Goal: Task Accomplishment & Management: Manage account settings

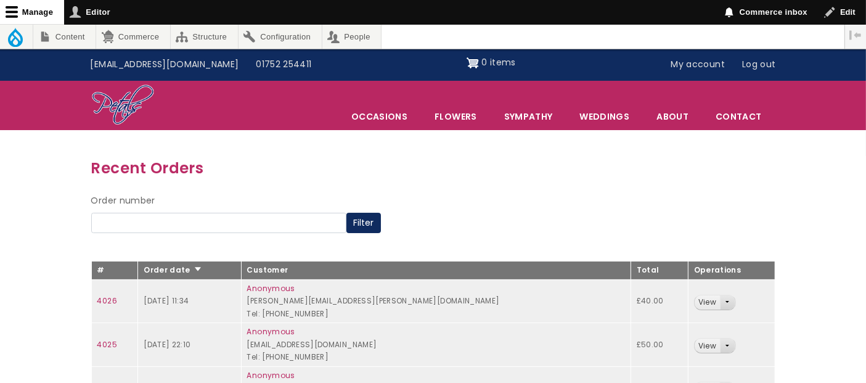
drag, startPoint x: 37, startPoint y: 73, endPoint x: 38, endPoint y: 80, distance: 7.5
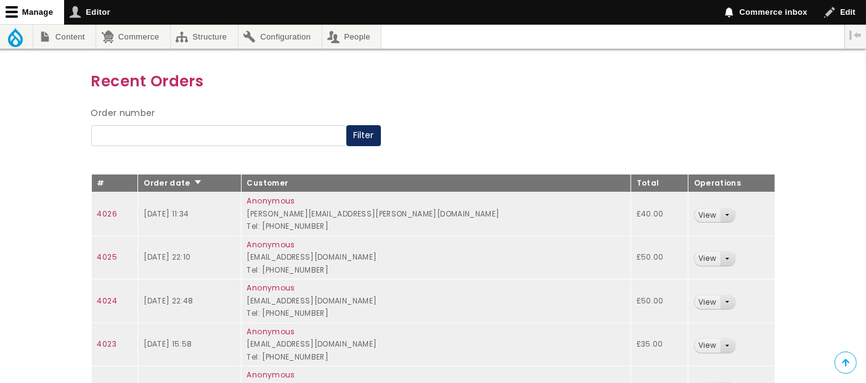
scroll to position [472, 0]
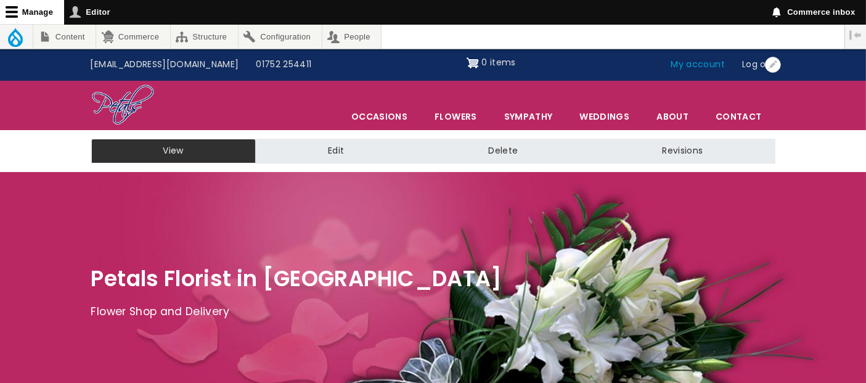
click at [695, 65] on link "My account" at bounding box center [699, 64] width 72 height 23
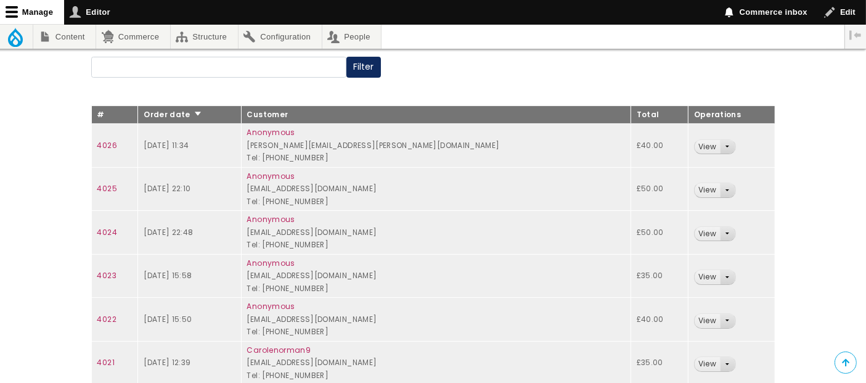
scroll to position [205, 0]
